Goal: Information Seeking & Learning: Learn about a topic

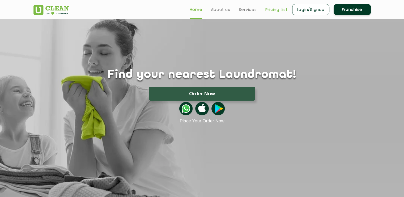
click at [273, 12] on link "Pricing List" at bounding box center [277, 9] width 23 height 6
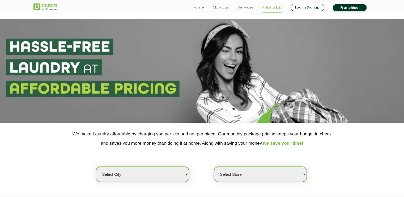
scroll to position [73, 0]
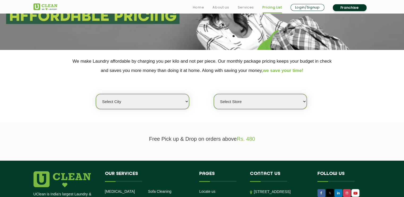
click at [173, 107] on select "Select city [GEOGRAPHIC_DATA] [GEOGRAPHIC_DATA] [GEOGRAPHIC_DATA] [GEOGRAPHIC_D…" at bounding box center [142, 101] width 93 height 15
select select "27"
click at [96, 94] on select "Select city [GEOGRAPHIC_DATA] [GEOGRAPHIC_DATA] [GEOGRAPHIC_DATA] [GEOGRAPHIC_D…" at bounding box center [142, 101] width 93 height 15
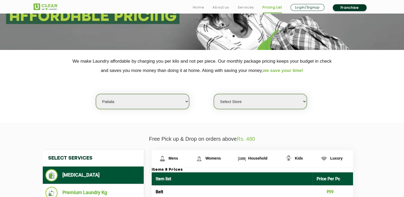
click at [233, 103] on select "Select Store UClean Patiala [PERSON_NAME] Enclave [GEOGRAPHIC_DATA]" at bounding box center [260, 101] width 93 height 15
select select "66"
click at [214, 94] on select "Select Store UClean Patiala [PERSON_NAME] Enclave [GEOGRAPHIC_DATA]" at bounding box center [260, 101] width 93 height 15
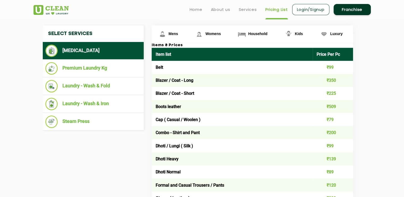
scroll to position [196, 0]
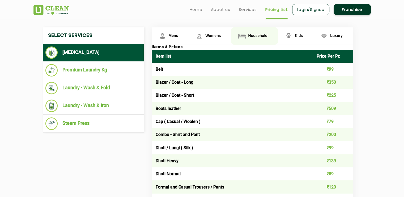
click at [259, 35] on span "Household" at bounding box center [257, 36] width 19 height 4
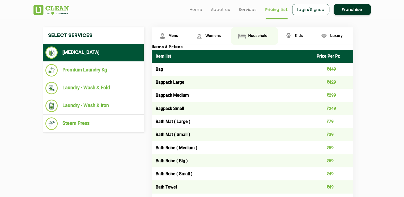
click at [259, 35] on span "Household" at bounding box center [257, 36] width 19 height 4
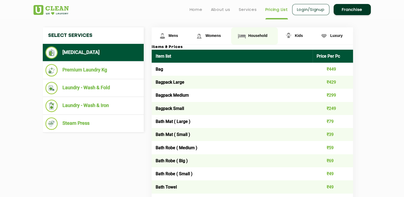
click at [259, 35] on span "Household" at bounding box center [257, 36] width 19 height 4
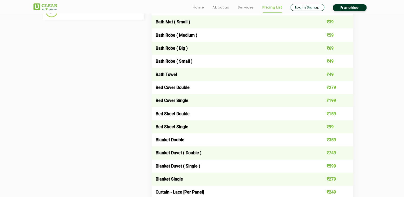
scroll to position [309, 0]
drag, startPoint x: 341, startPoint y: 167, endPoint x: 161, endPoint y: 166, distance: 180.8
click at [161, 166] on tr "Blanket Duvet ( Single ) ₹599" at bounding box center [253, 166] width 202 height 13
click at [253, 164] on td "Blanket Duvet ( Single )" at bounding box center [232, 166] width 161 height 13
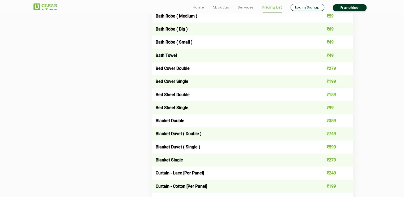
scroll to position [328, 0]
drag, startPoint x: 345, startPoint y: 162, endPoint x: 151, endPoint y: 163, distance: 193.6
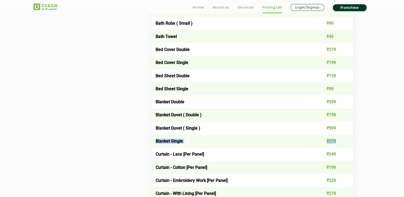
drag, startPoint x: 155, startPoint y: 139, endPoint x: 349, endPoint y: 143, distance: 194.4
click at [349, 143] on tr "Blanket Single ₹279" at bounding box center [253, 141] width 202 height 13
click at [349, 143] on td "₹279" at bounding box center [333, 141] width 40 height 13
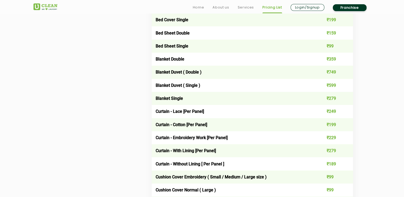
scroll to position [397, 0]
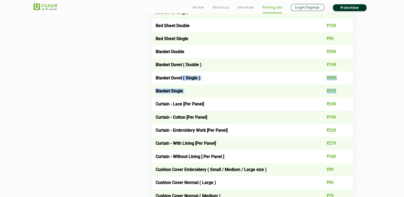
drag, startPoint x: 342, startPoint y: 89, endPoint x: 180, endPoint y: 78, distance: 162.9
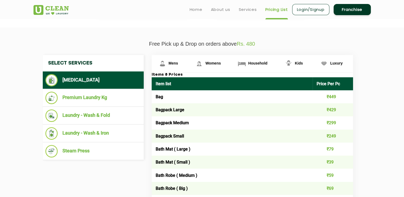
scroll to position [168, 0]
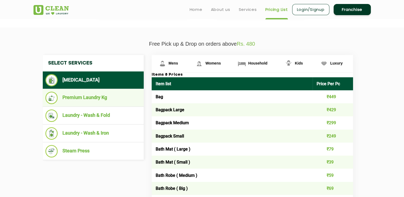
click at [90, 93] on li "Premium Laundry Kg" at bounding box center [93, 98] width 96 height 12
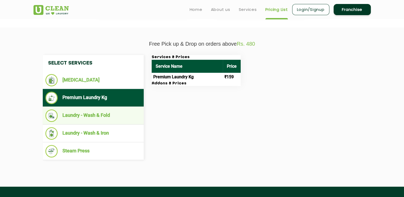
click at [107, 118] on li "Laundry - Wash & Fold" at bounding box center [93, 116] width 96 height 12
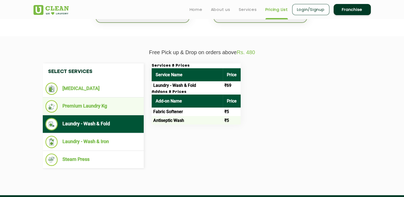
scroll to position [160, 0]
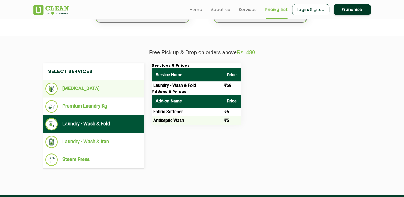
click at [97, 84] on li "[MEDICAL_DATA]" at bounding box center [93, 89] width 96 height 12
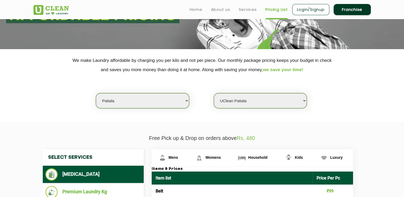
scroll to position [63, 0]
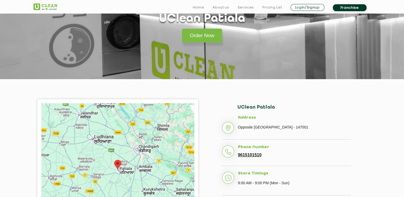
scroll to position [92, 0]
